Goal: Information Seeking & Learning: Check status

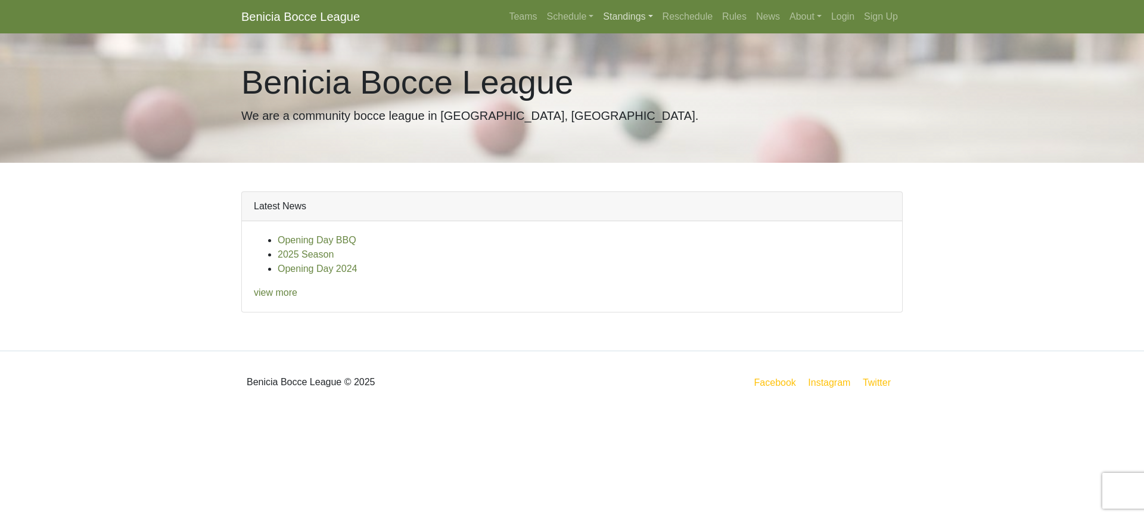
click at [622, 17] on link "Standings" at bounding box center [627, 17] width 59 height 24
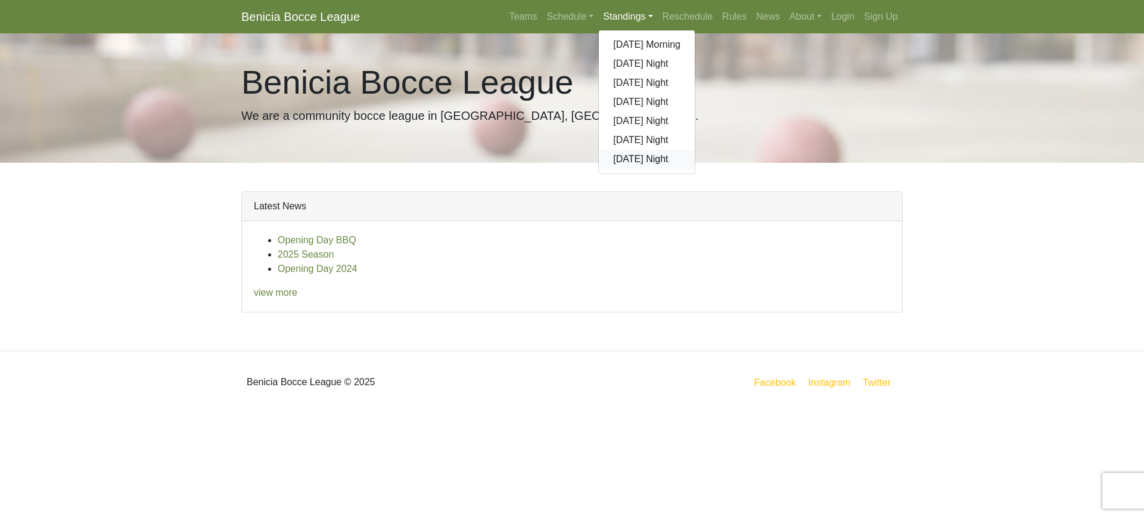
click at [628, 161] on link "[DATE] Night" at bounding box center [647, 159] width 96 height 19
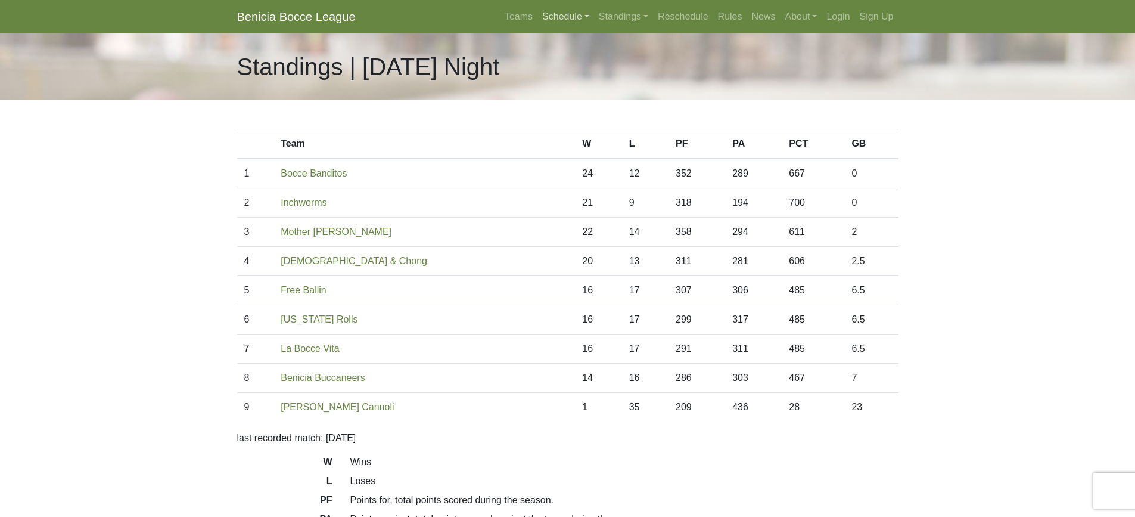
click at [569, 19] on link "Schedule" at bounding box center [566, 17] width 57 height 24
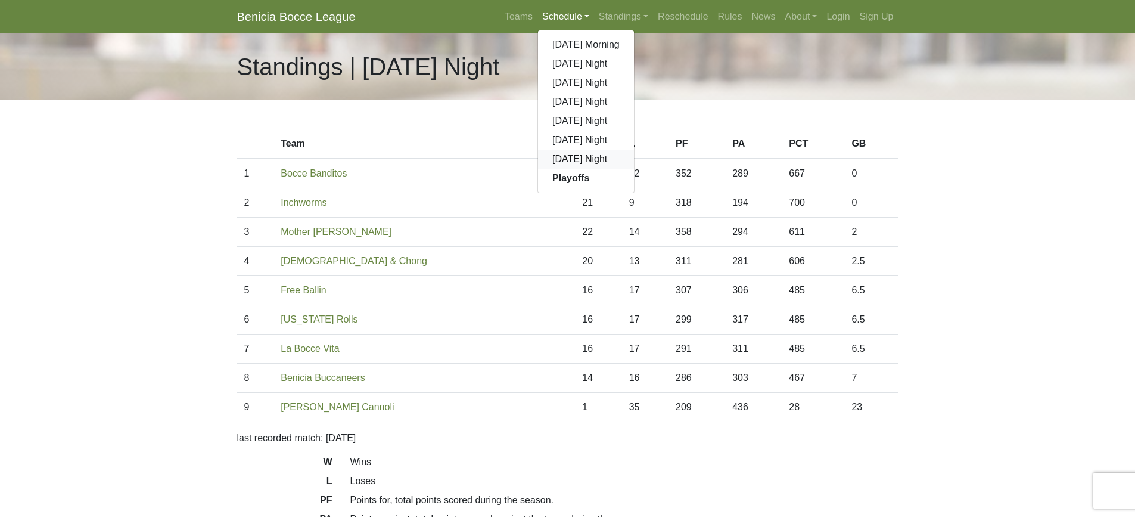
click at [573, 159] on link "[DATE] Night" at bounding box center [586, 159] width 96 height 19
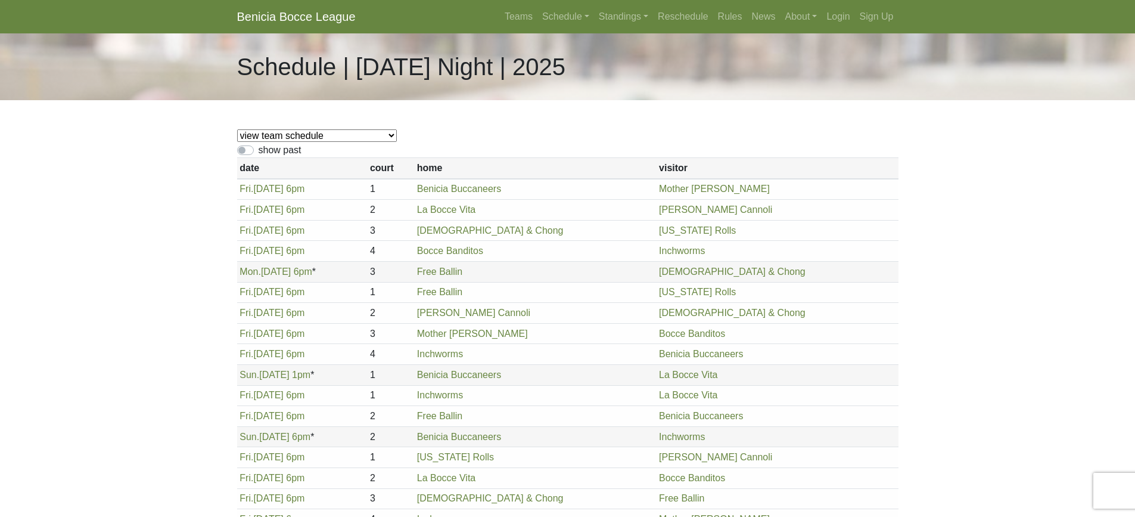
click at [308, 135] on select "view team schedule Benicia Buccaneers La Bocce Vita Free Ballin Inchworms Rolli…" at bounding box center [317, 135] width 160 height 13
select select "1860"
click at [237, 129] on select "view team schedule Benicia Buccaneers La Bocce Vita Free Ballin Inchworms Rolli…" at bounding box center [317, 135] width 160 height 13
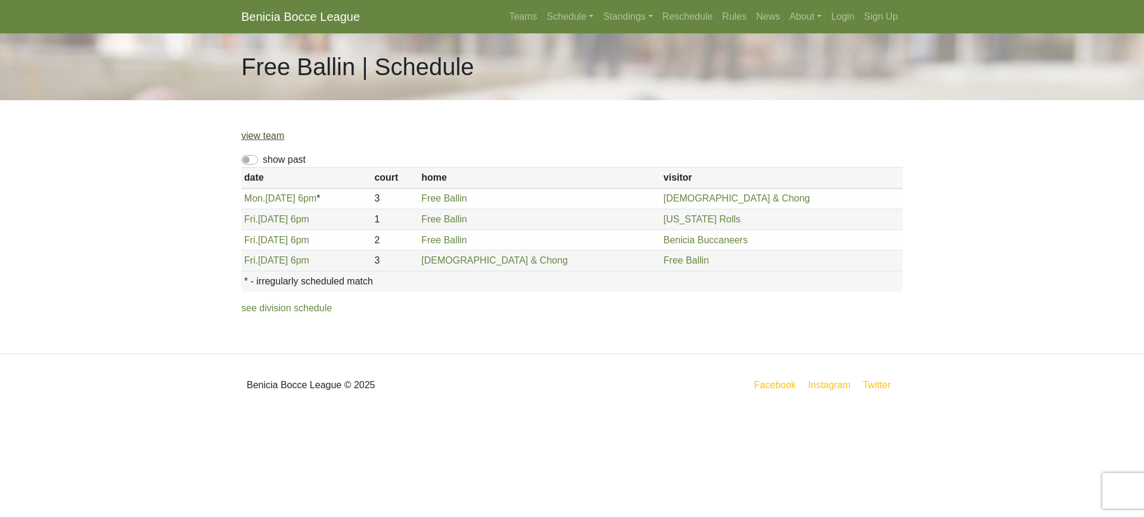
click at [269, 136] on link "view team" at bounding box center [262, 136] width 43 height 10
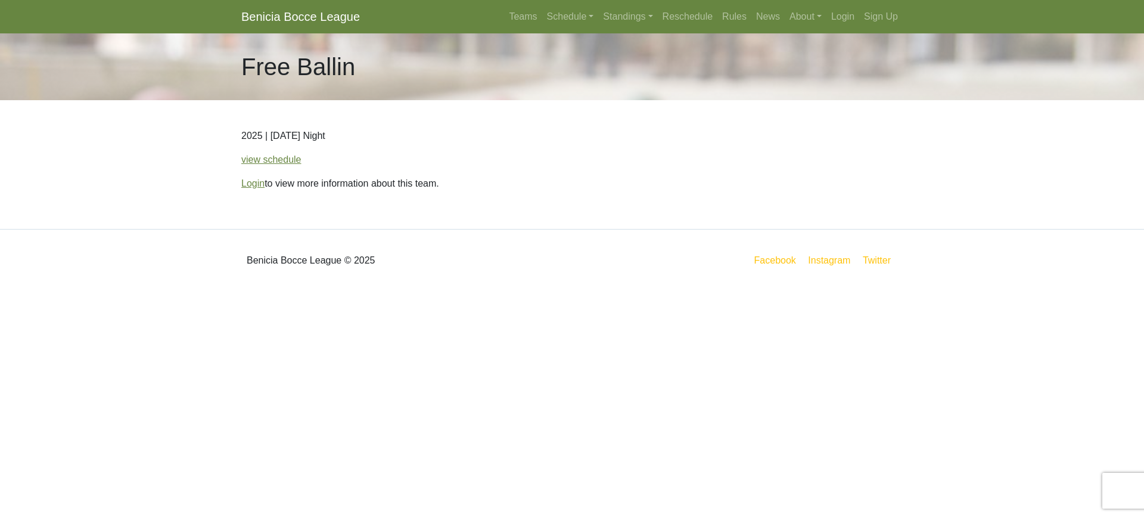
click at [300, 137] on p "2025 | [DATE] Night" at bounding box center [571, 136] width 661 height 14
click at [274, 157] on link "view schedule" at bounding box center [271, 159] width 60 height 10
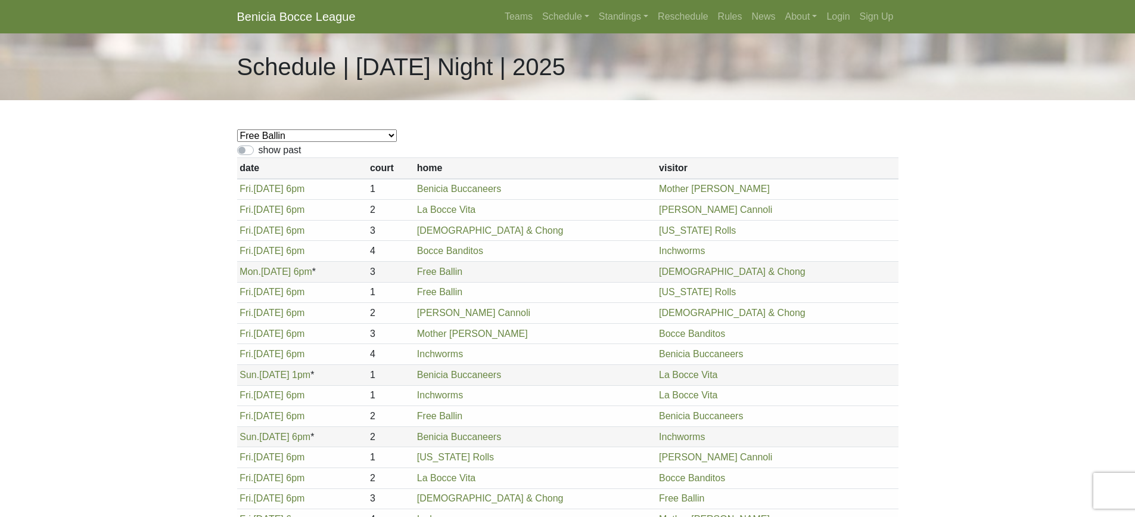
select select "1860"
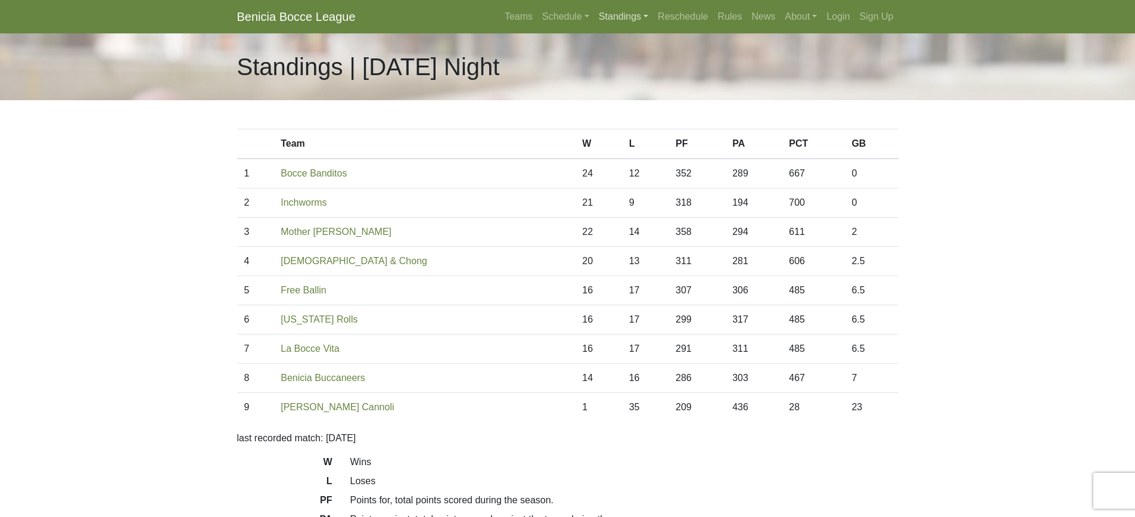
click at [621, 18] on link "Standings" at bounding box center [623, 17] width 59 height 24
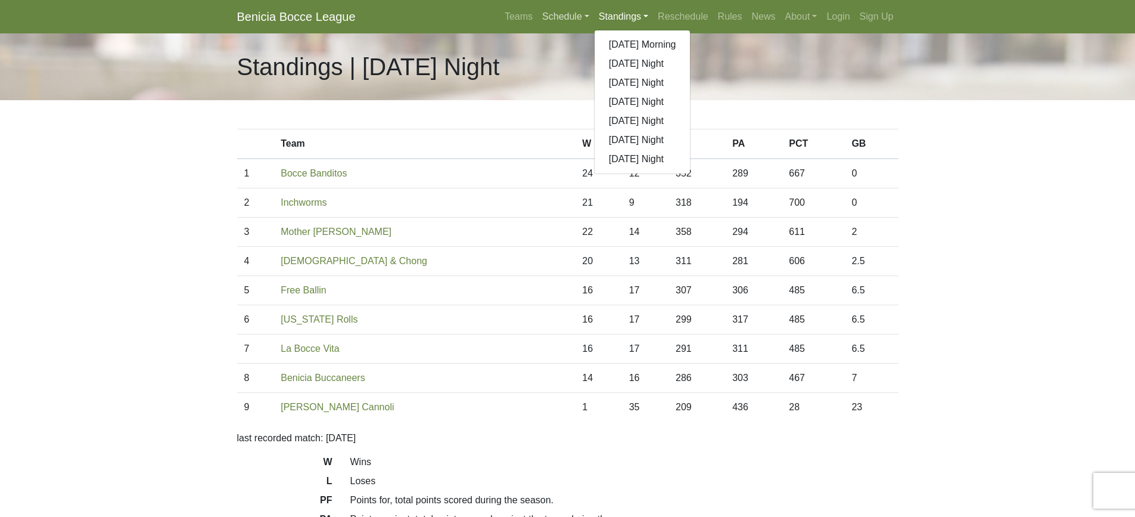
click at [557, 20] on link "Schedule" at bounding box center [566, 17] width 57 height 24
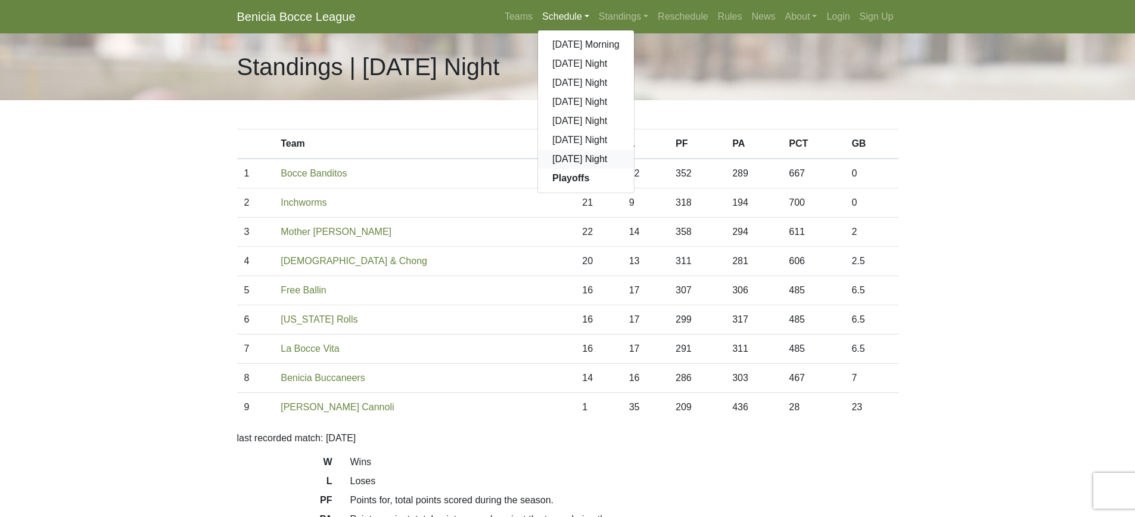
click at [583, 158] on link "[DATE] Night" at bounding box center [586, 159] width 96 height 19
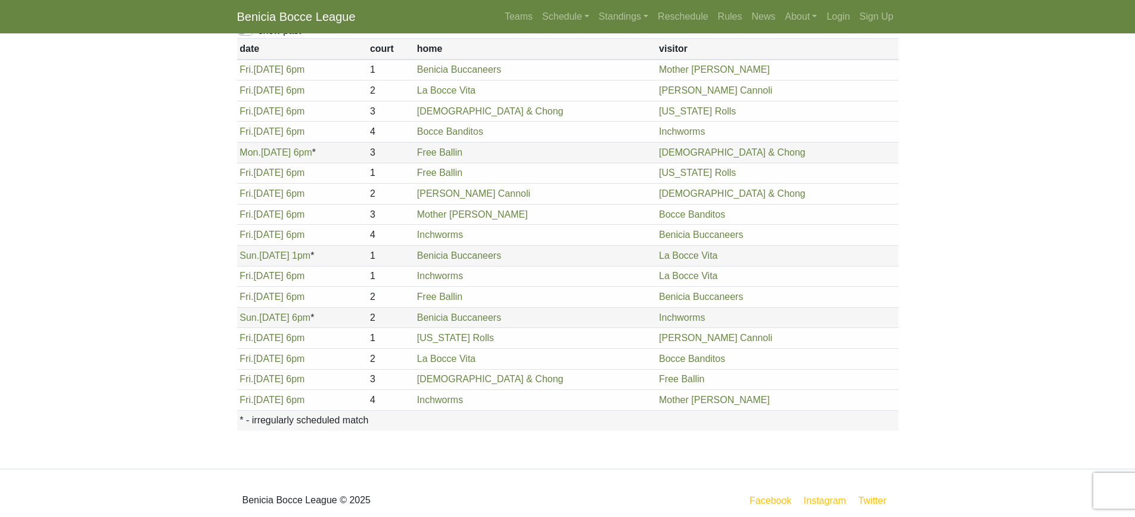
scroll to position [134, 0]
